Goal: Task Accomplishment & Management: Use online tool/utility

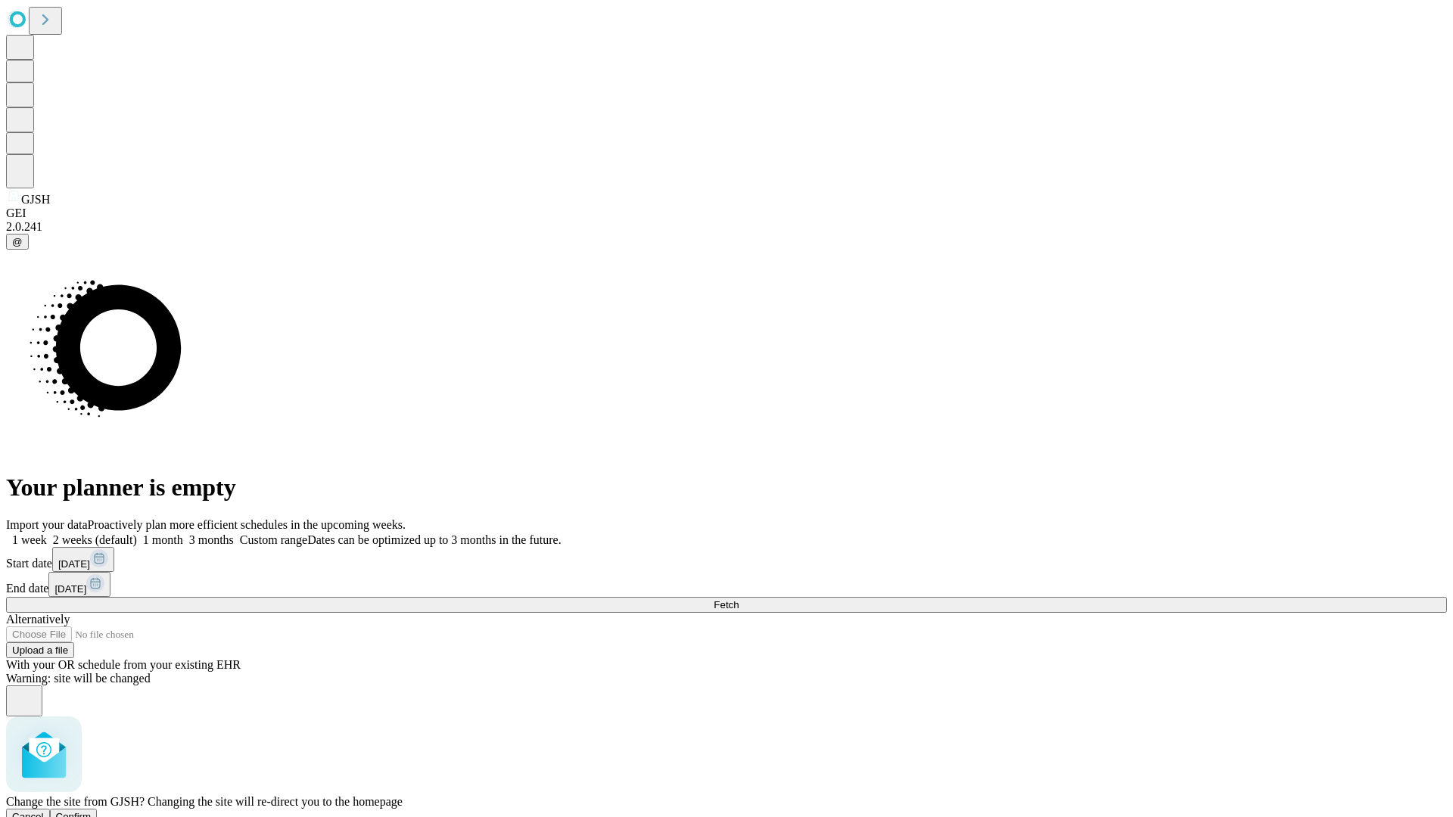
click at [92, 811] on span "Confirm" at bounding box center [74, 816] width 36 height 11
click at [47, 534] on label "1 week" at bounding box center [26, 540] width 41 height 13
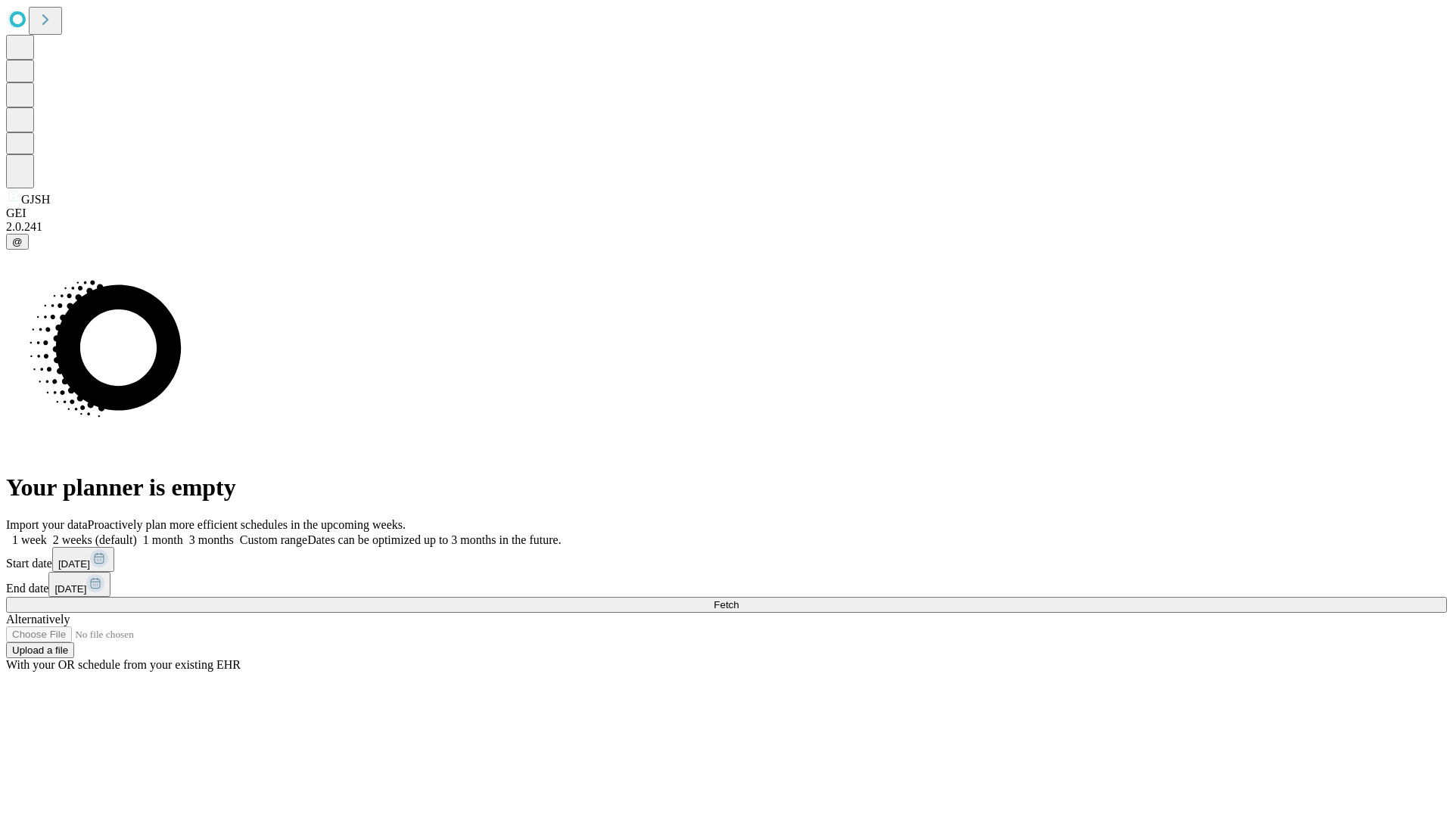
click at [739, 599] on span "Fetch" at bounding box center [726, 604] width 25 height 11
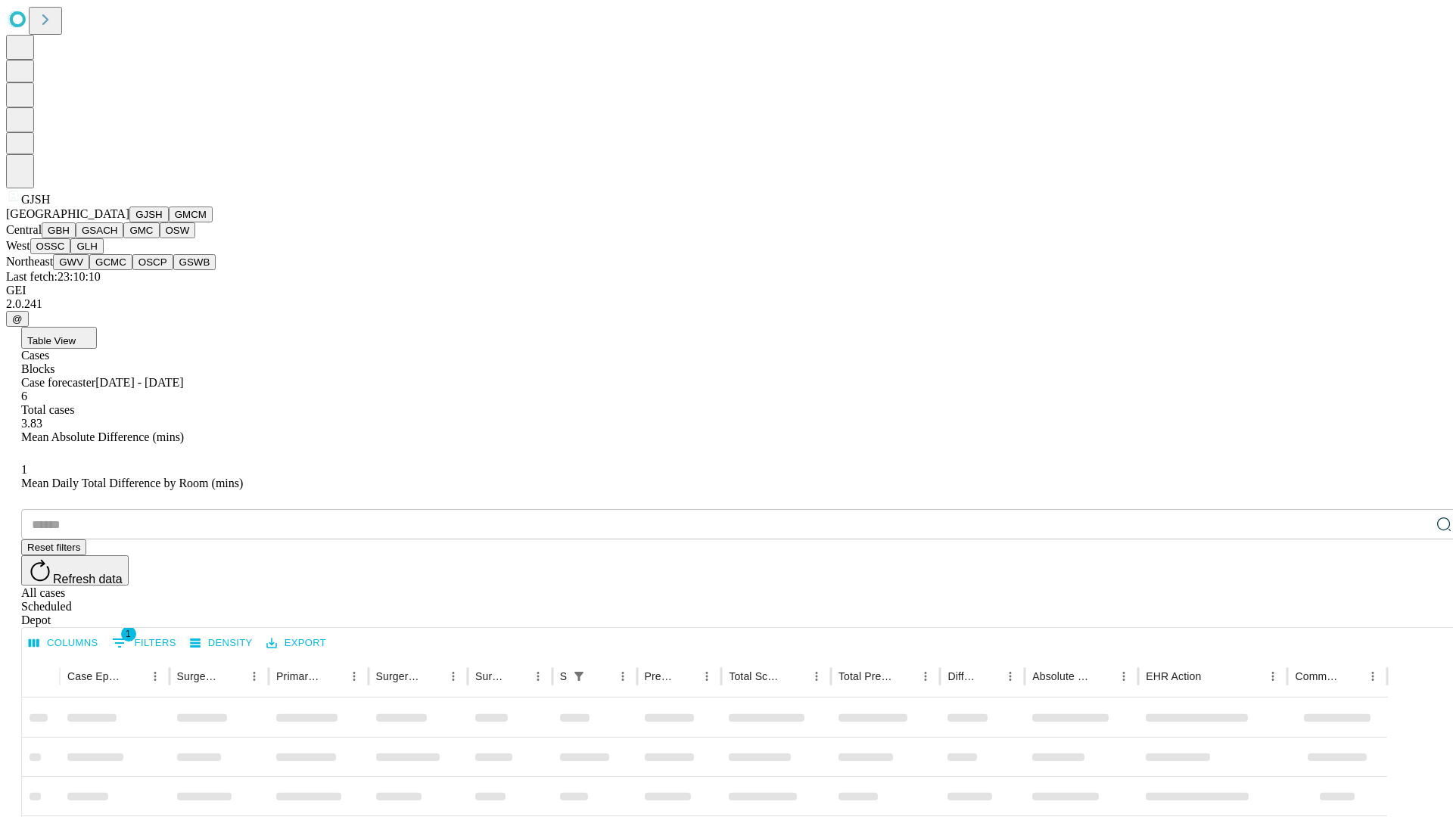
click at [169, 223] on button "GMCM" at bounding box center [191, 215] width 44 height 16
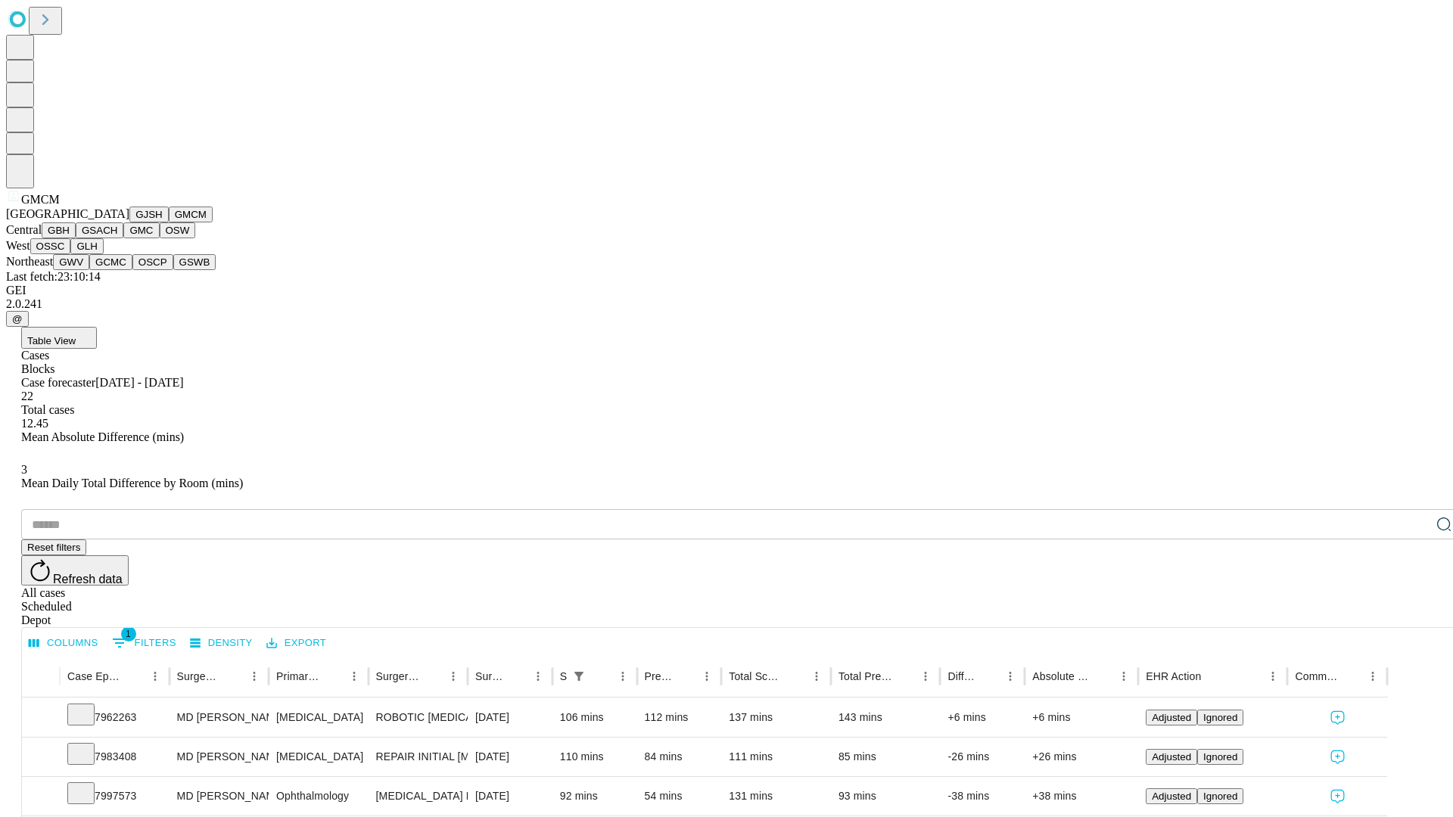
click at [76, 238] on button "GBH" at bounding box center [59, 231] width 34 height 16
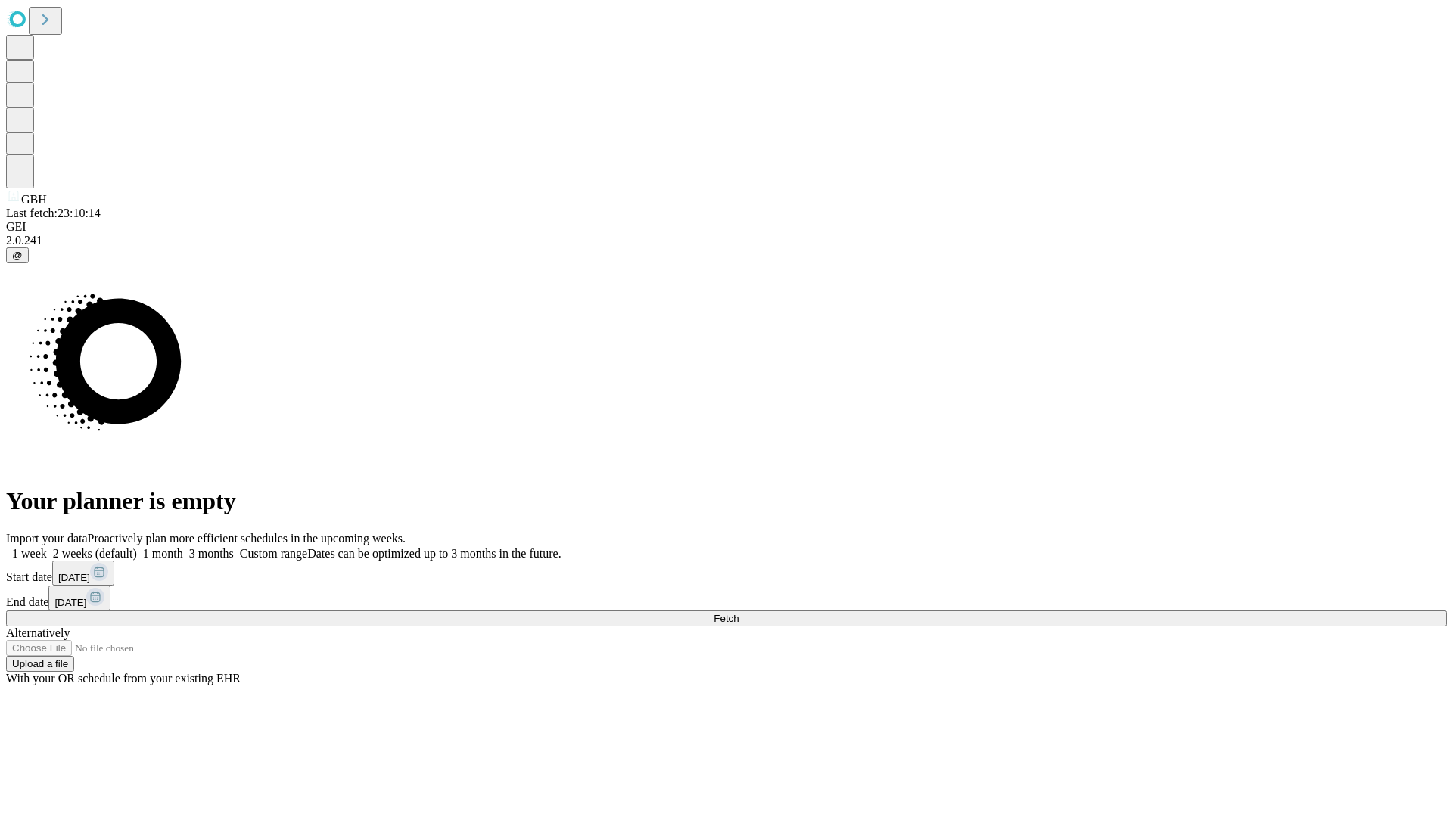
click at [47, 547] on label "1 week" at bounding box center [26, 553] width 41 height 13
click at [739, 613] on span "Fetch" at bounding box center [726, 618] width 25 height 11
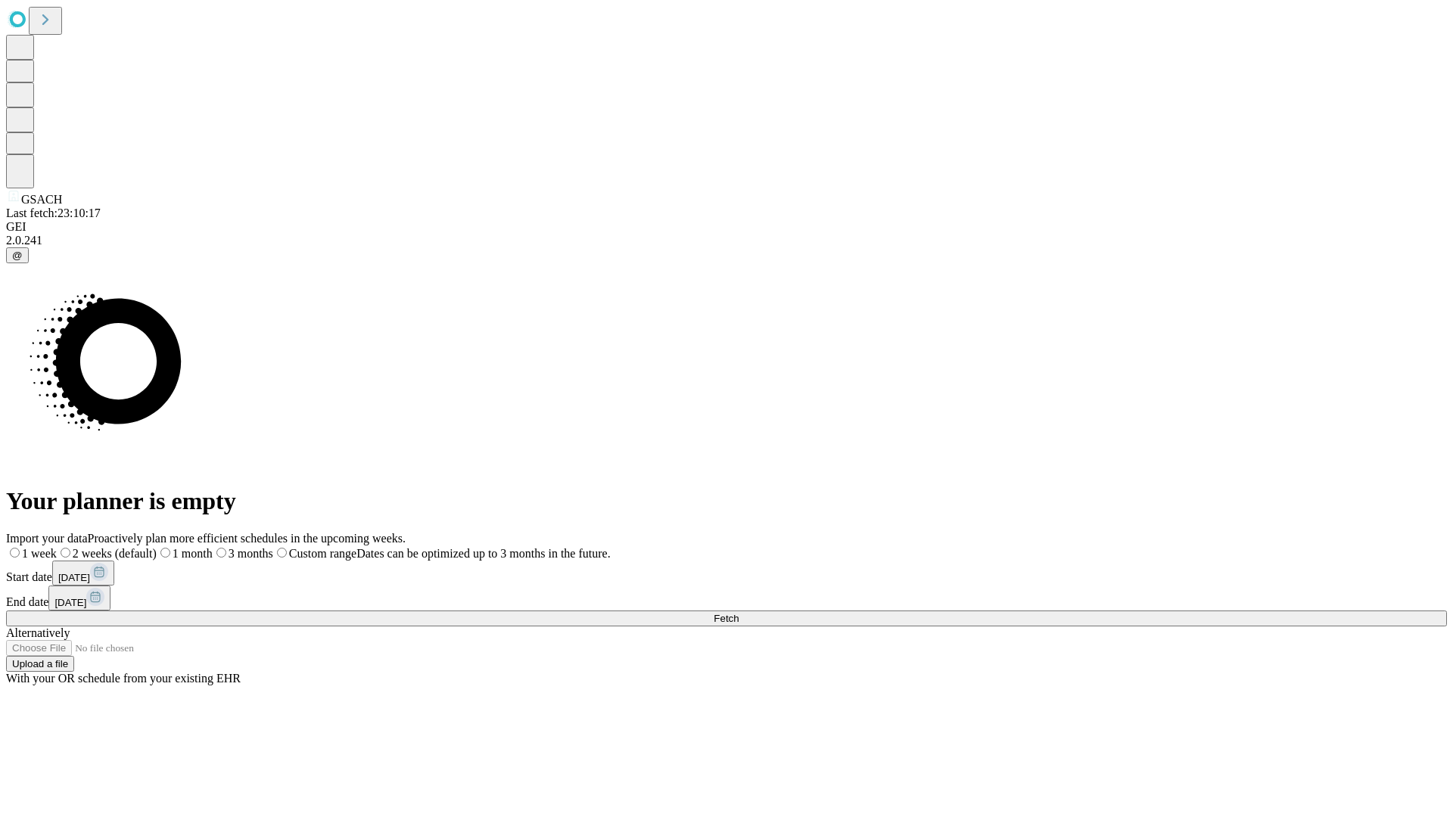
click at [57, 547] on label "1 week" at bounding box center [31, 553] width 51 height 13
click at [739, 613] on span "Fetch" at bounding box center [726, 618] width 25 height 11
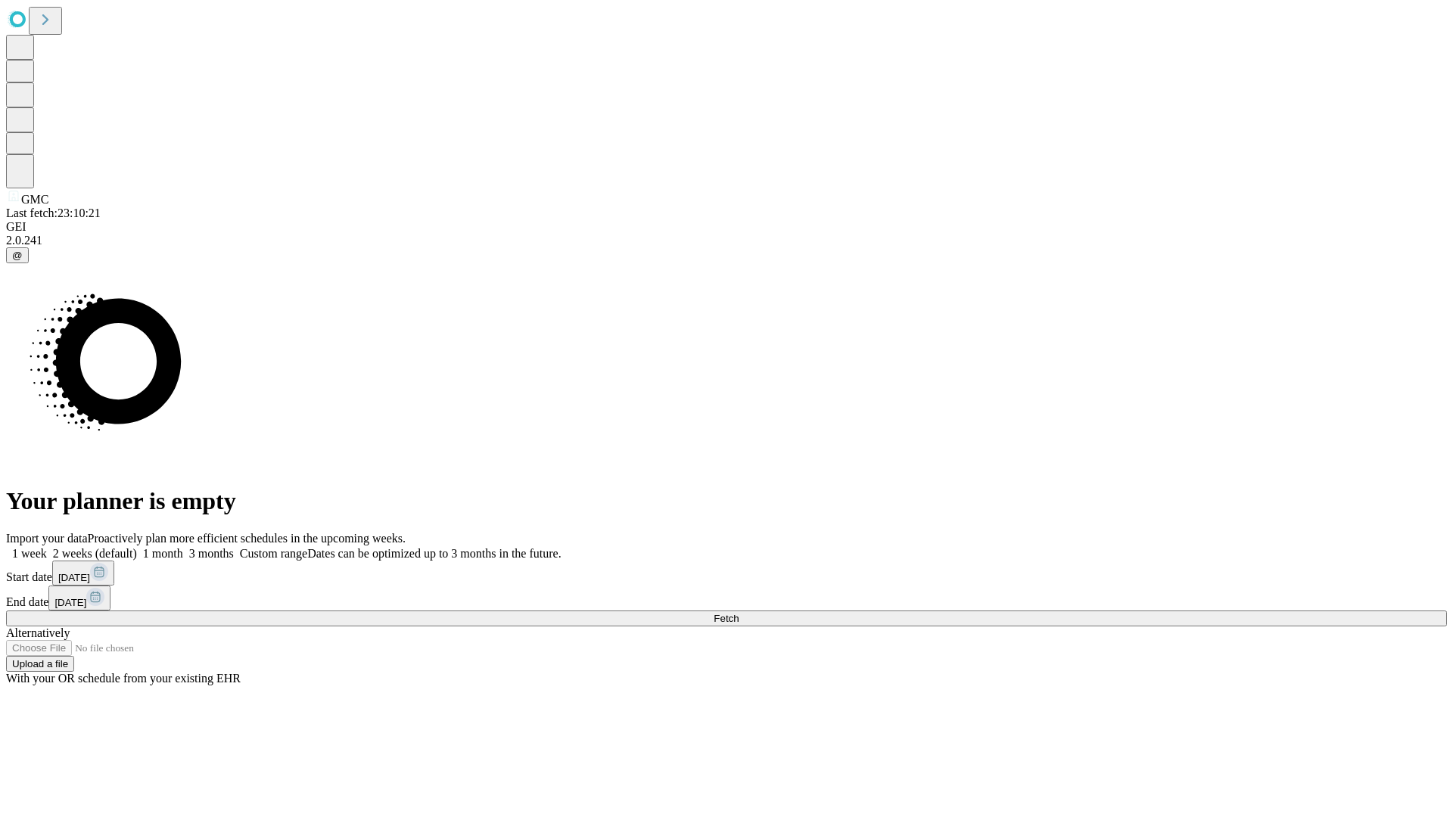
click at [47, 547] on label "1 week" at bounding box center [26, 553] width 41 height 13
click at [739, 613] on span "Fetch" at bounding box center [726, 618] width 25 height 11
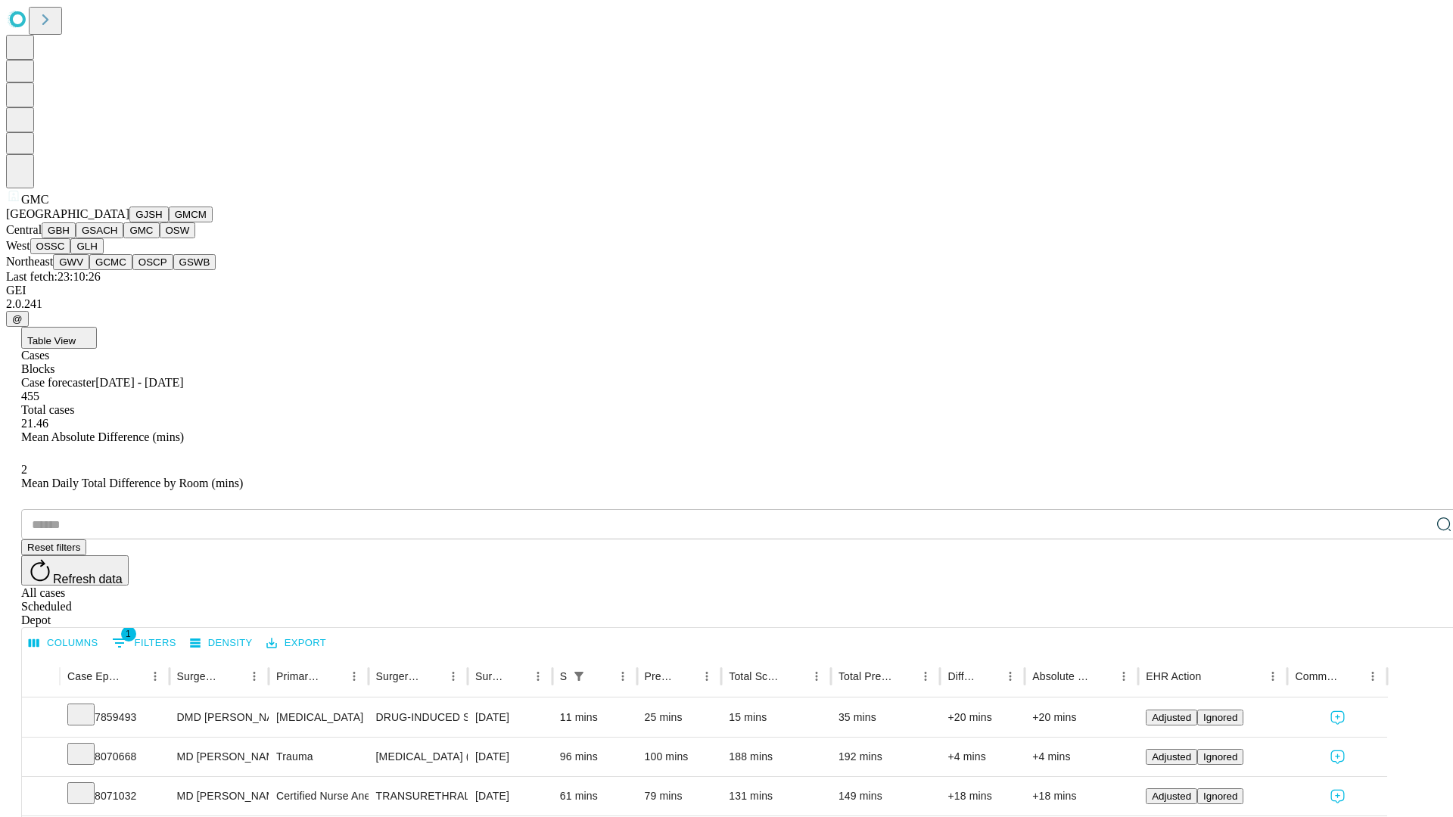
click at [160, 238] on button "OSW" at bounding box center [178, 231] width 36 height 16
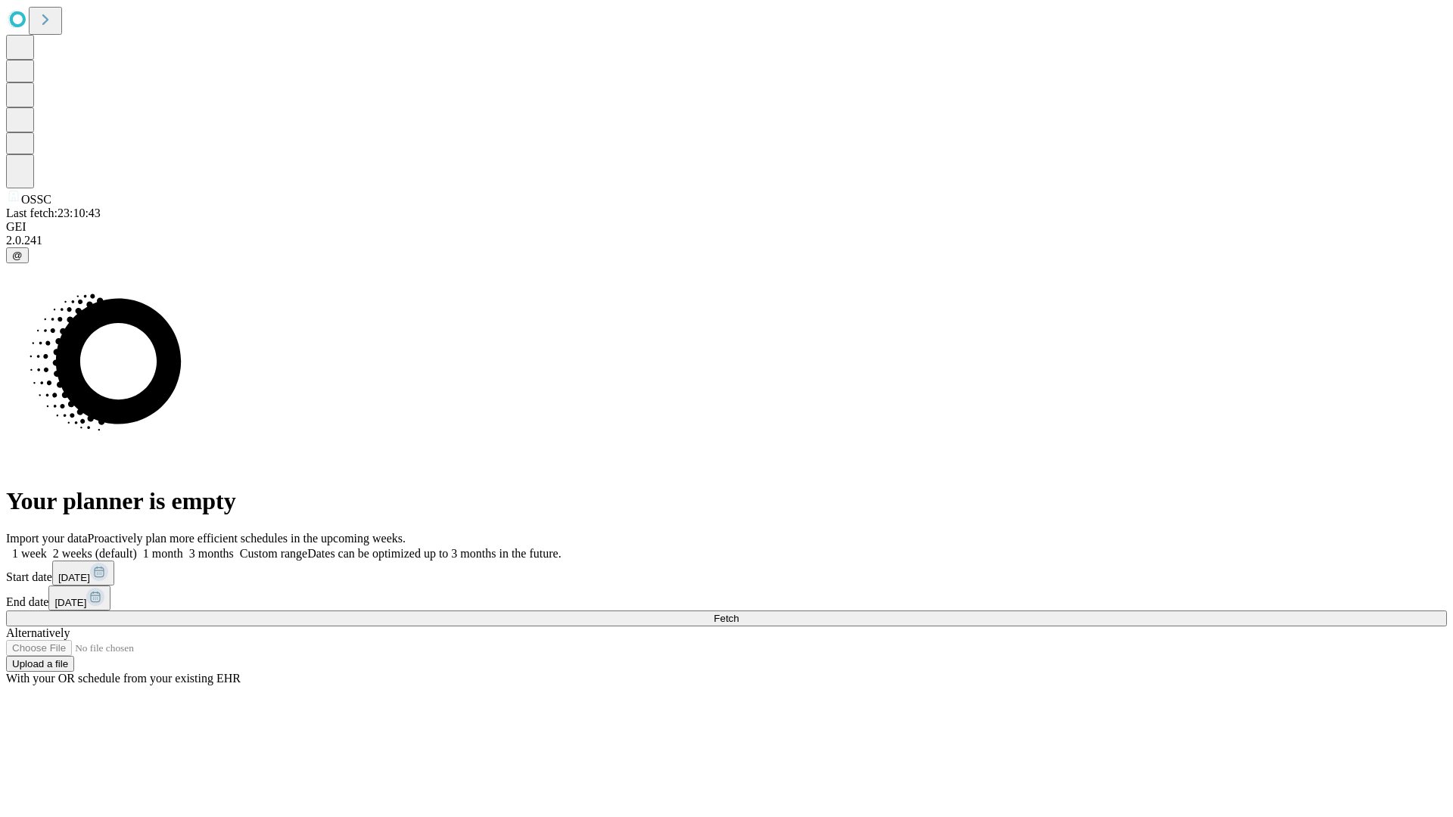
click at [47, 547] on label "1 week" at bounding box center [26, 553] width 41 height 13
click at [739, 613] on span "Fetch" at bounding box center [726, 618] width 25 height 11
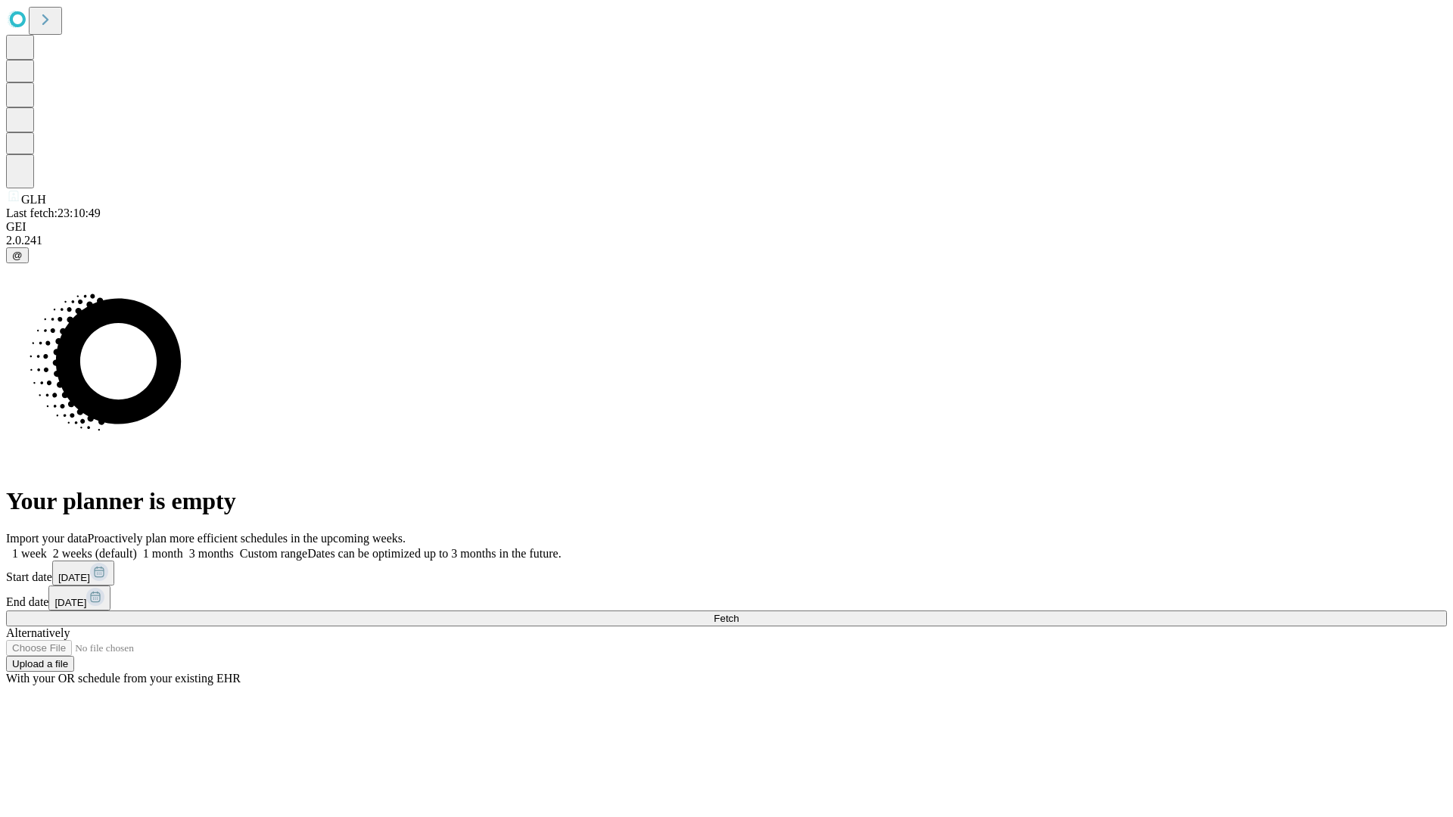
click at [47, 547] on label "1 week" at bounding box center [26, 553] width 41 height 13
click at [739, 613] on span "Fetch" at bounding box center [726, 618] width 25 height 11
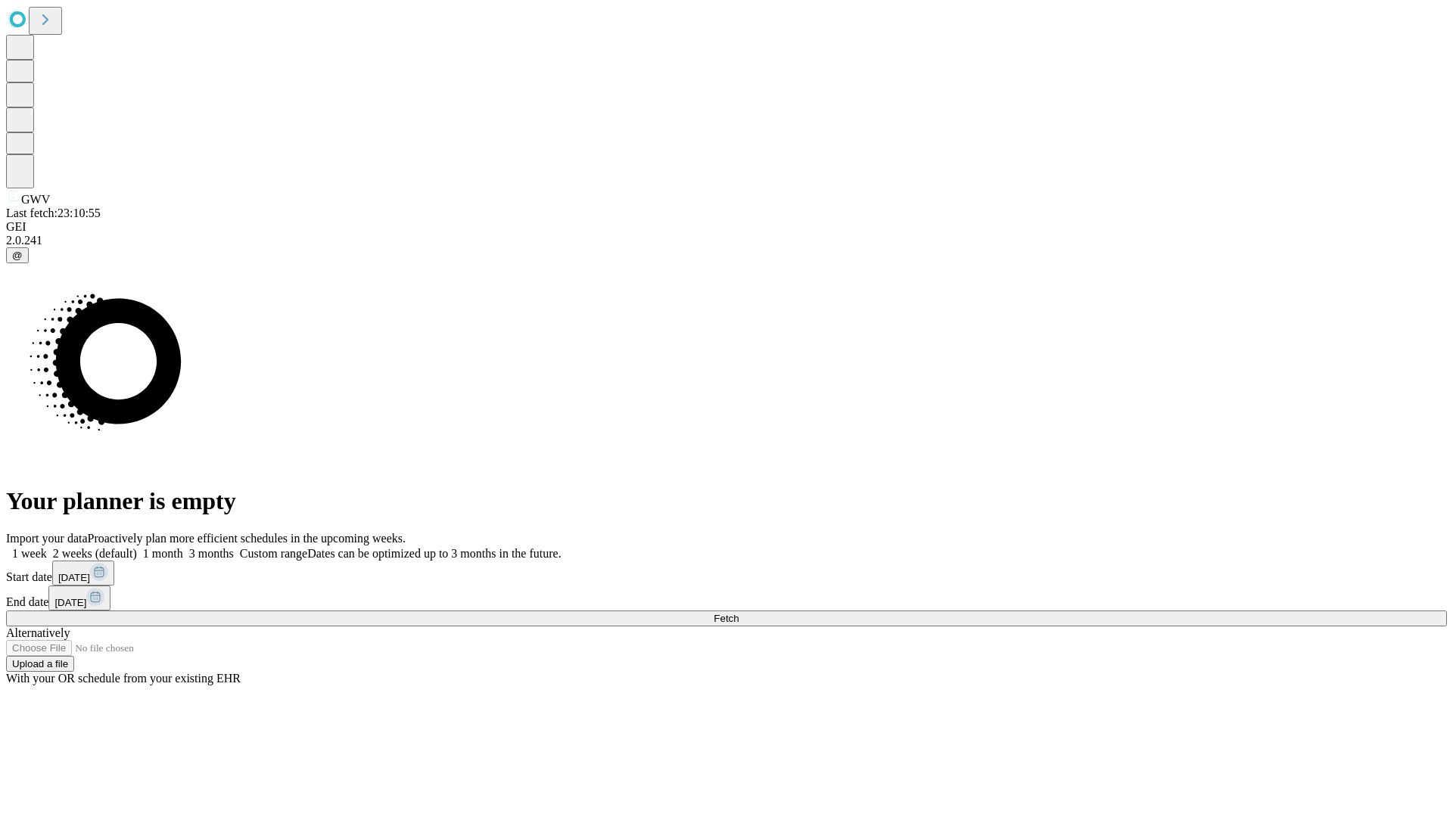
click at [47, 547] on label "1 week" at bounding box center [26, 553] width 41 height 13
click at [739, 613] on span "Fetch" at bounding box center [726, 618] width 25 height 11
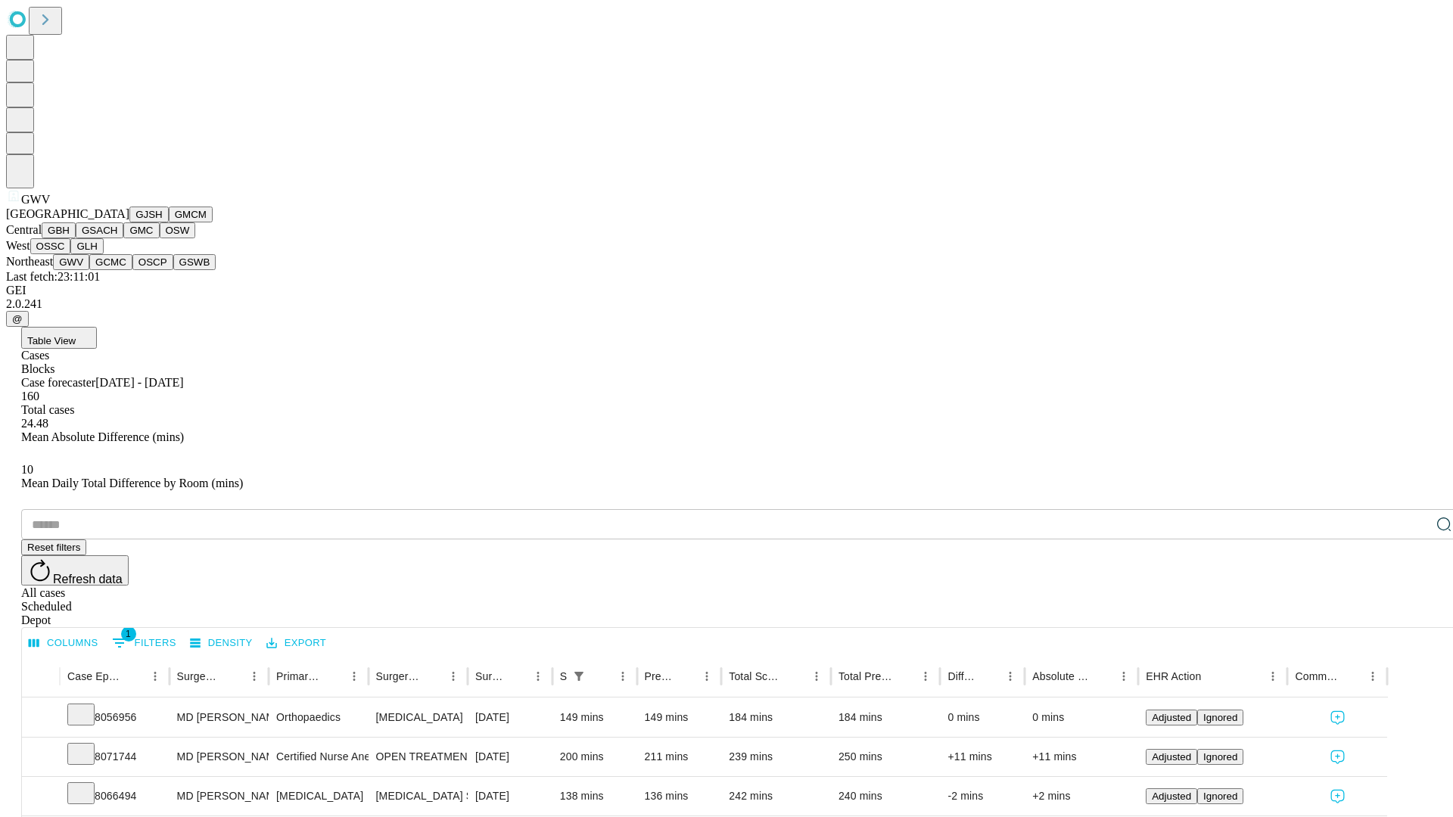
click at [117, 270] on button "GCMC" at bounding box center [110, 262] width 43 height 16
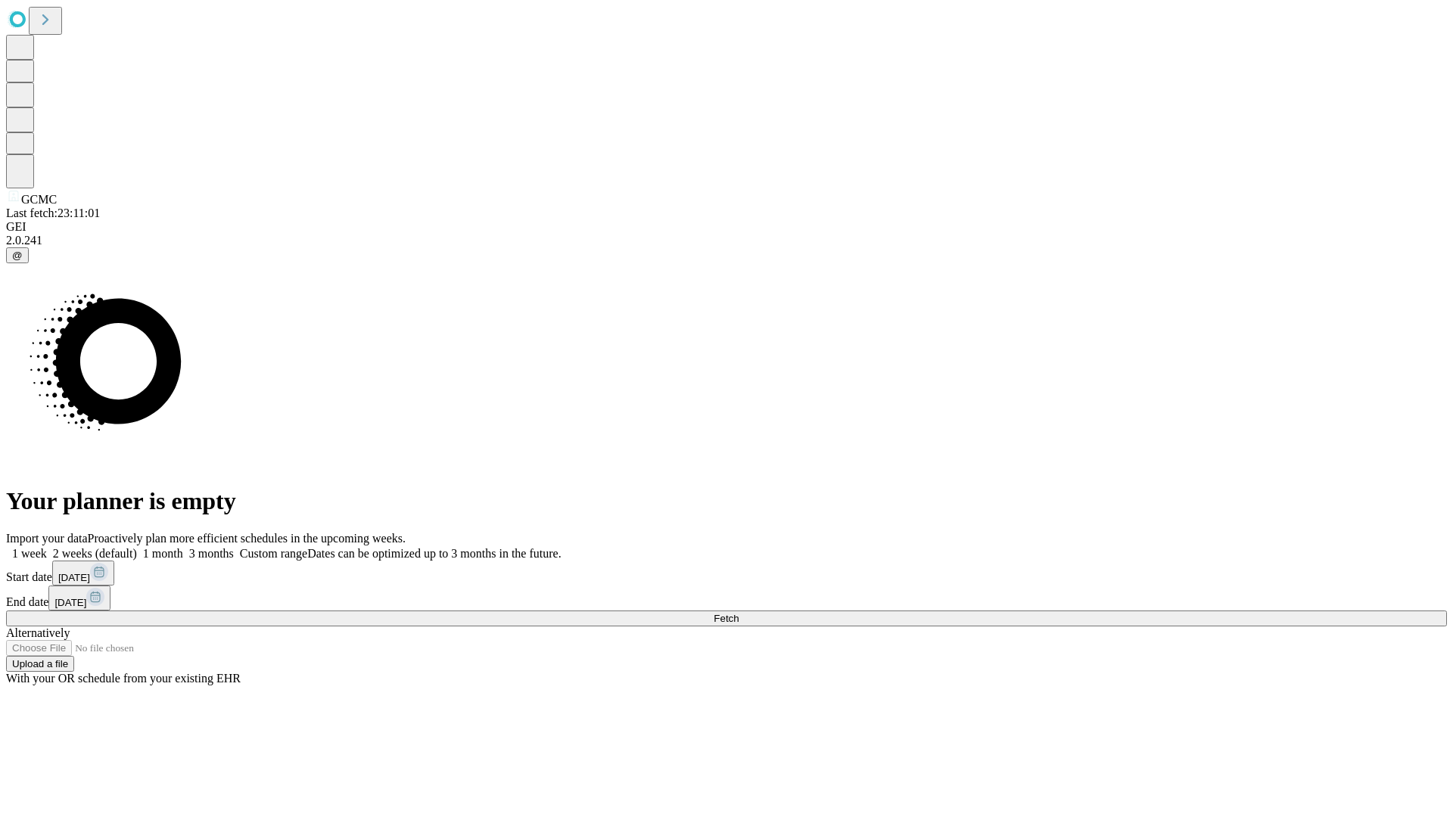
click at [47, 547] on label "1 week" at bounding box center [26, 553] width 41 height 13
click at [739, 613] on span "Fetch" at bounding box center [726, 618] width 25 height 11
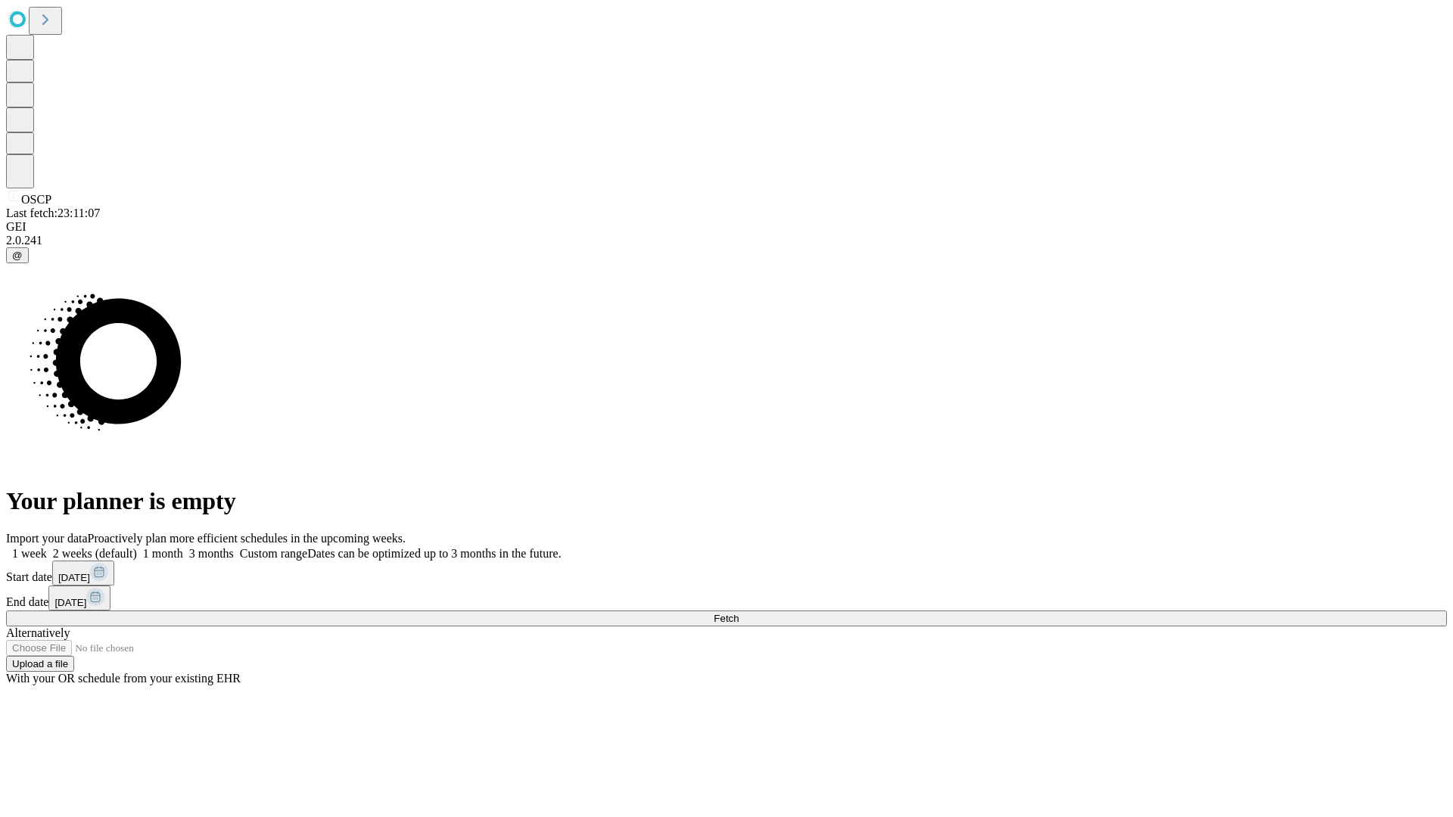
click at [47, 547] on label "1 week" at bounding box center [26, 553] width 41 height 13
click at [739, 613] on span "Fetch" at bounding box center [726, 618] width 25 height 11
